Goal: Navigation & Orientation: Find specific page/section

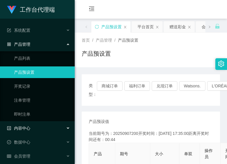
scroll to position [18, 0]
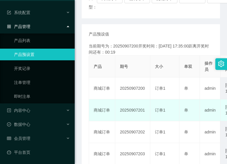
click at [128, 106] on td "20250907201" at bounding box center [132, 111] width 35 height 22
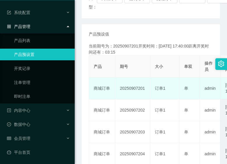
click at [137, 100] on td "20250907201" at bounding box center [132, 89] width 35 height 22
drag, startPoint x: 122, startPoint y: 98, endPoint x: 125, endPoint y: 99, distance: 3.3
click at [122, 99] on td "20250907203" at bounding box center [132, 89] width 35 height 22
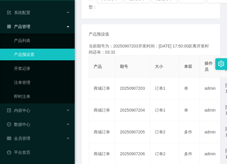
scroll to position [0, 0]
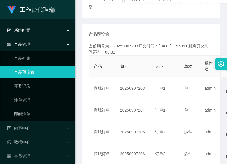
click at [33, 33] on div "系统配置" at bounding box center [37, 31] width 75 height 12
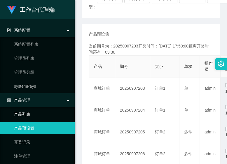
scroll to position [74, 0]
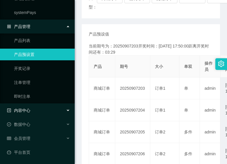
click at [34, 108] on div "内容中心" at bounding box center [37, 111] width 75 height 12
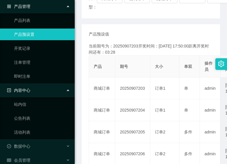
scroll to position [116, 0]
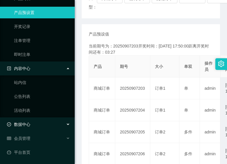
click at [31, 129] on div "数据中心" at bounding box center [37, 125] width 75 height 12
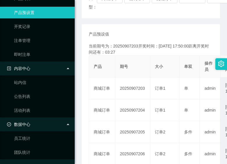
scroll to position [144, 0]
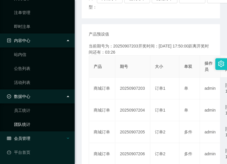
click at [31, 137] on div "会员管理" at bounding box center [37, 139] width 75 height 12
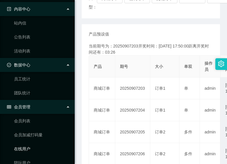
scroll to position [256, 0]
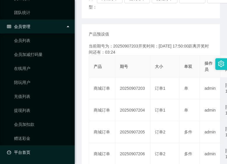
click at [30, 150] on link "平台首页" at bounding box center [38, 153] width 63 height 12
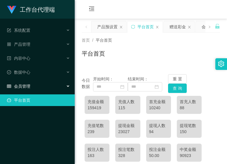
click at [28, 86] on span "会员管理" at bounding box center [18, 86] width 23 height 5
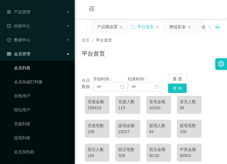
scroll to position [58, 0]
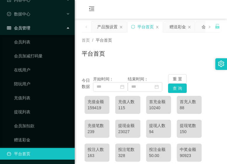
click at [118, 68] on div "今日数据 开始时间： 结束时间： 重 置 查 询 充值金额 159419 充值人数 115 首充金额 10240 首充人数 88 充值笔数 239 提现金额 …" at bounding box center [151, 160] width 138 height 186
click at [160, 54] on div "平台首页" at bounding box center [151, 55] width 138 height 13
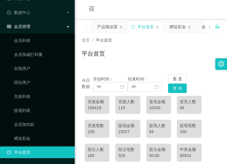
click at [121, 70] on div "今日数据 开始时间： 结束时间： 重 置 查 询 充值金额 159419 充值人数 115 首充金额 10240 首充人数 88 充值笔数 239 提现金额 …" at bounding box center [151, 160] width 138 height 186
click at [136, 54] on div "平台首页" at bounding box center [151, 55] width 138 height 13
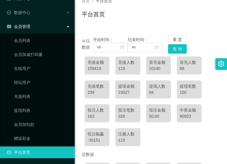
scroll to position [88, 0]
